Goal: Find contact information: Find contact information

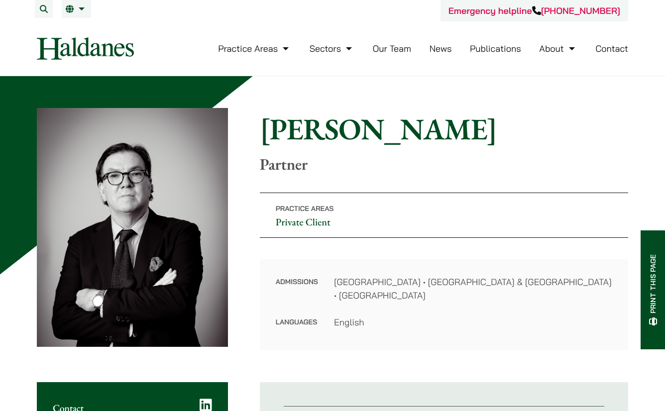
click at [611, 46] on link "Contact" at bounding box center [611, 48] width 33 height 11
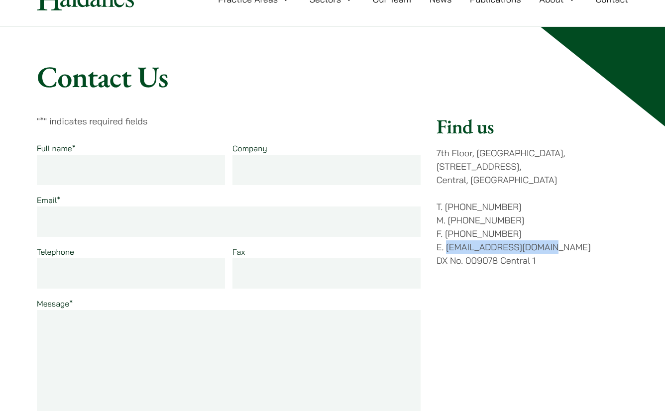
scroll to position [48, 0]
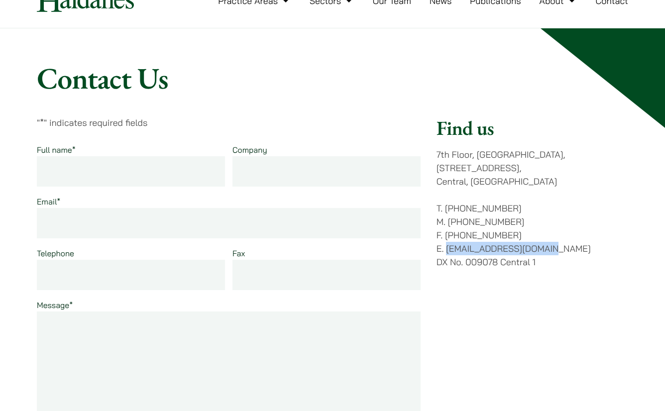
drag, startPoint x: 558, startPoint y: 228, endPoint x: 446, endPoint y: 233, distance: 112.1
click at [446, 233] on p "T. (852) 2868 1234 M. (852) 9763 5524 F. (852) 2845 1637 E. enquiries@haldanes.…" at bounding box center [533, 235] width 192 height 67
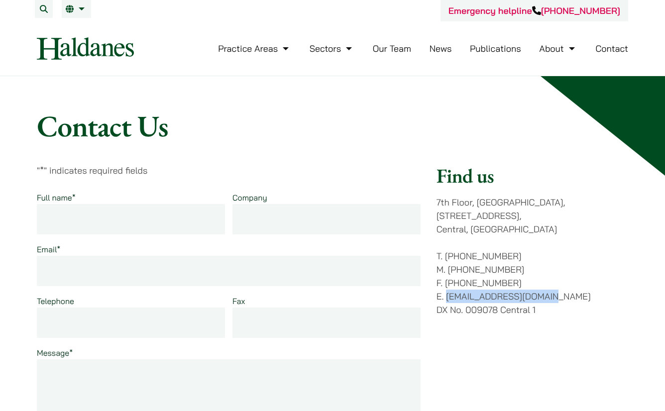
copy p "[EMAIL_ADDRESS][DOMAIN_NAME]"
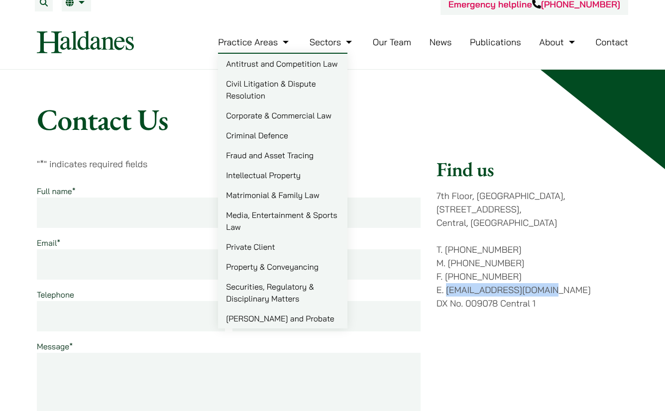
scroll to position [7, 0]
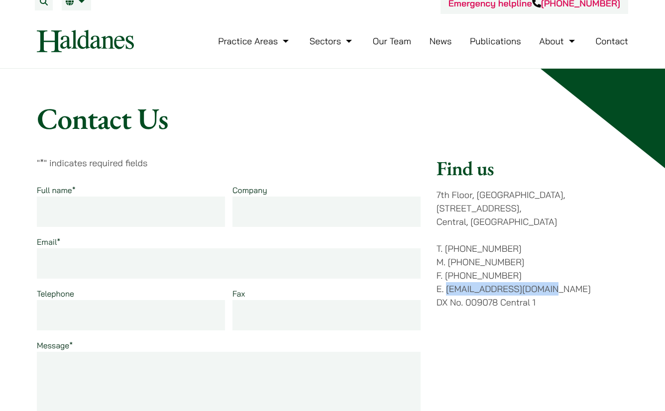
click at [383, 44] on link "Our Team" at bounding box center [392, 40] width 38 height 11
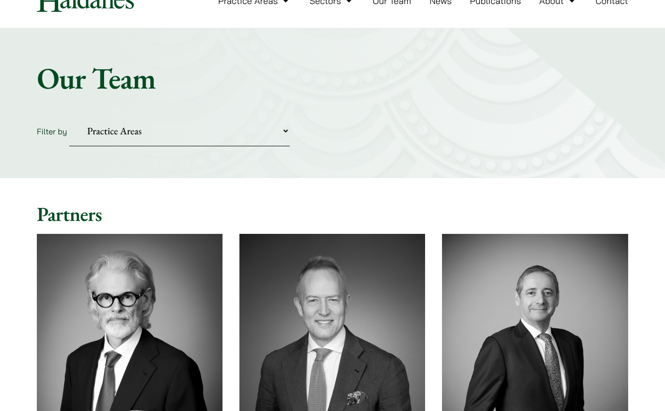
click at [257, 143] on select "Practice Areas Antitrust and Competition Civil Litigation & Dispute Resolution …" at bounding box center [179, 131] width 220 height 30
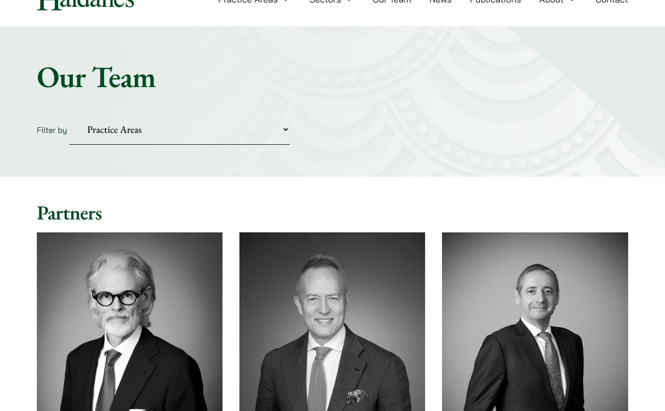
select select "property-conveyancing"
click at [69, 114] on select "Practice Areas Antitrust and Competition Civil Litigation & Dispute Resolution …" at bounding box center [179, 129] width 220 height 30
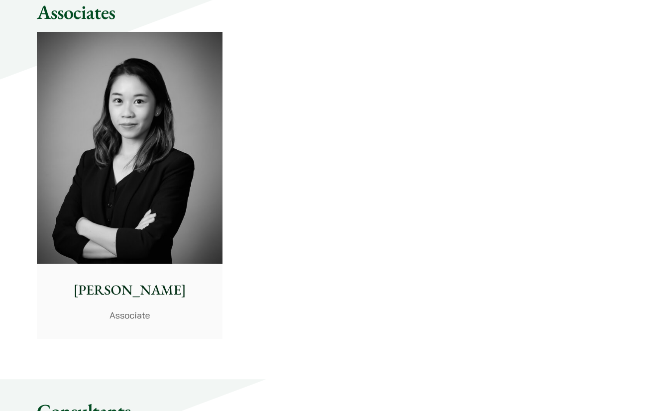
scroll to position [665, 0]
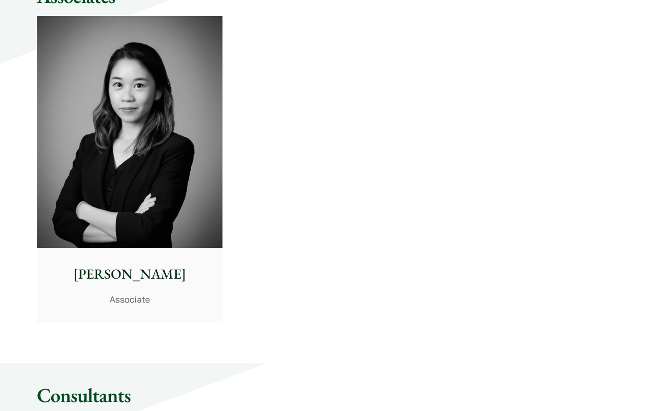
click at [170, 285] on div "Ivy Ng Associate" at bounding box center [130, 285] width 186 height 74
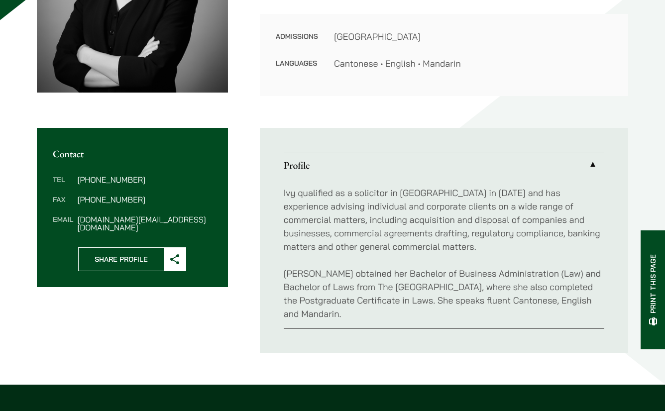
scroll to position [257, 0]
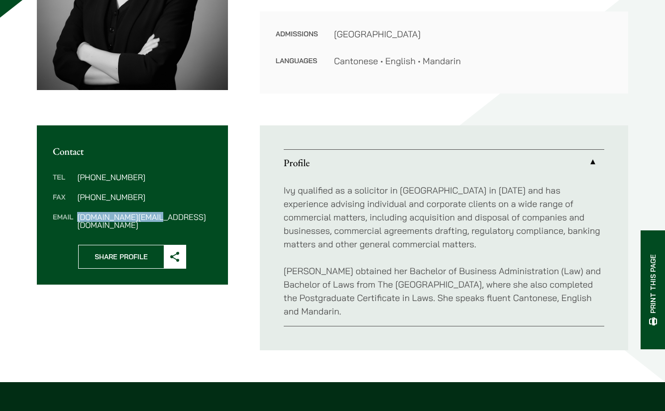
drag, startPoint x: 151, startPoint y: 222, endPoint x: 163, endPoint y: 211, distance: 16.5
click at [76, 217] on div "Tel (852) 2230 2800 Fax (852) 2845 1637 Email ivy.ng@haldanes.com" at bounding box center [132, 201] width 191 height 88
copy dd "ivy.ng@haldanes.com"
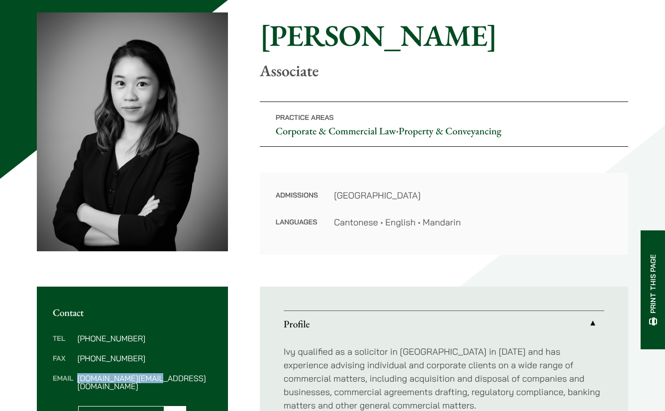
scroll to position [0, 0]
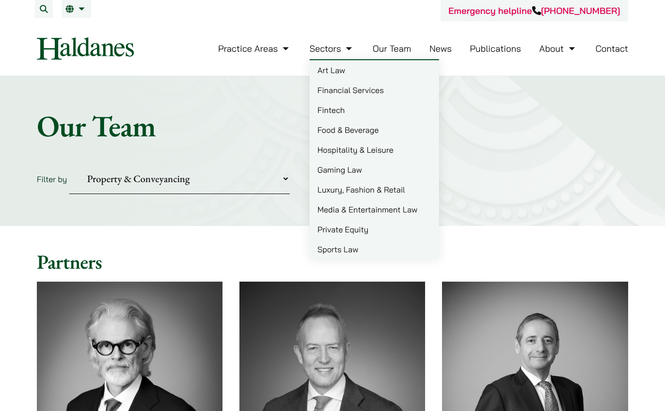
select select "property-conveyancing"
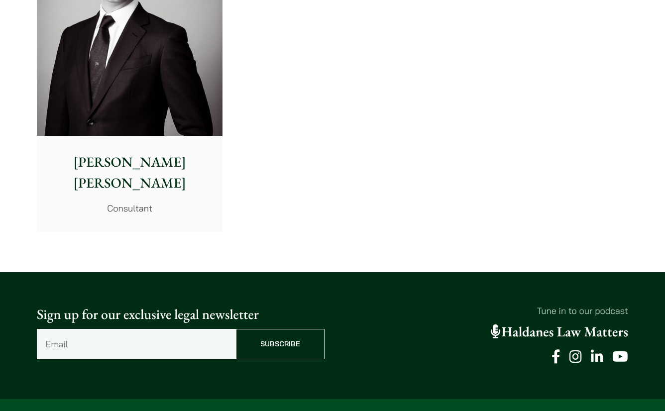
scroll to position [5400, 0]
